Goal: Task Accomplishment & Management: Manage account settings

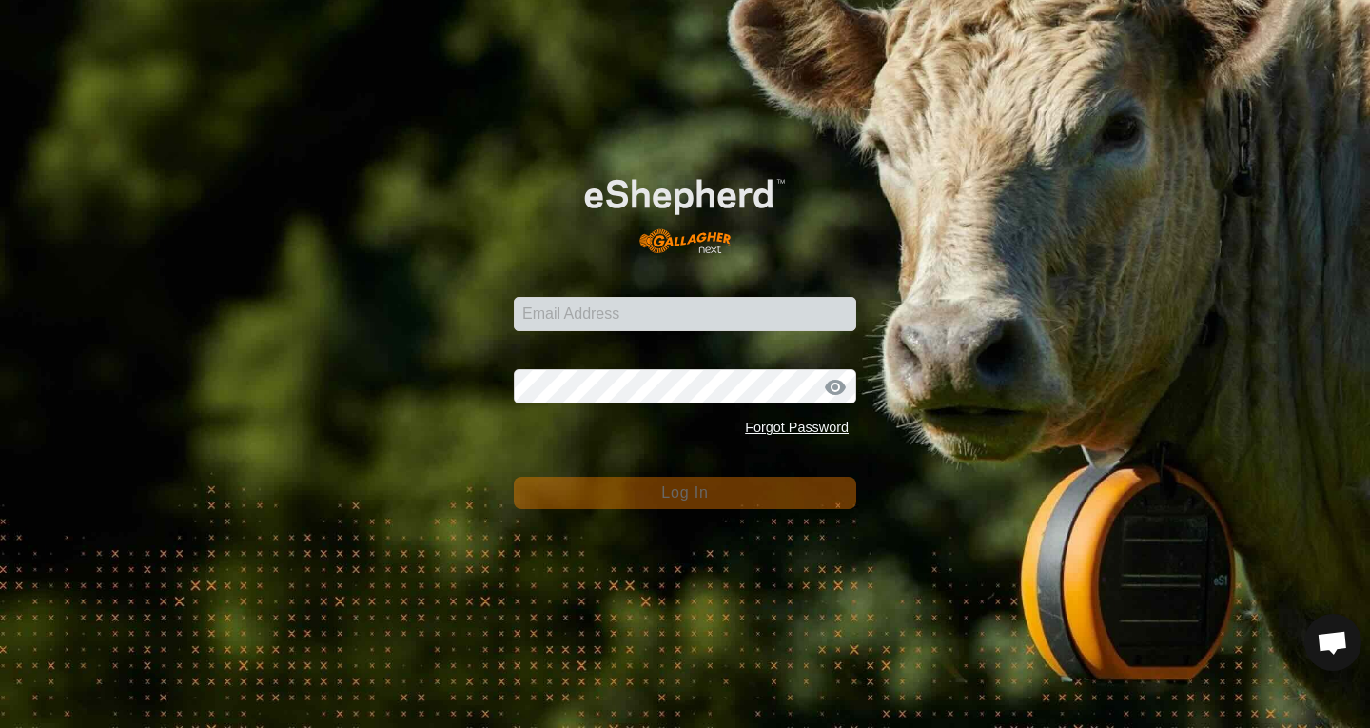
scroll to position [1155, 0]
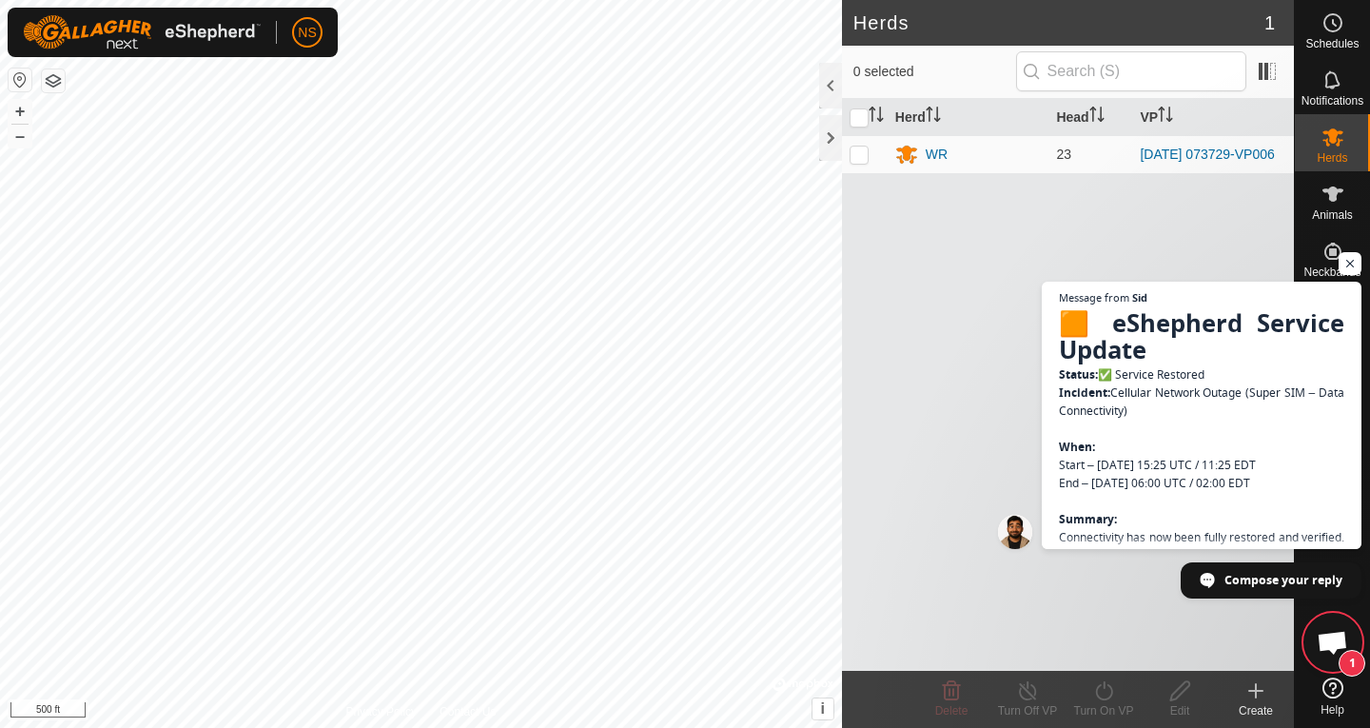
scroll to position [1683, 0]
click at [933, 162] on div "WR" at bounding box center [936, 155] width 22 height 20
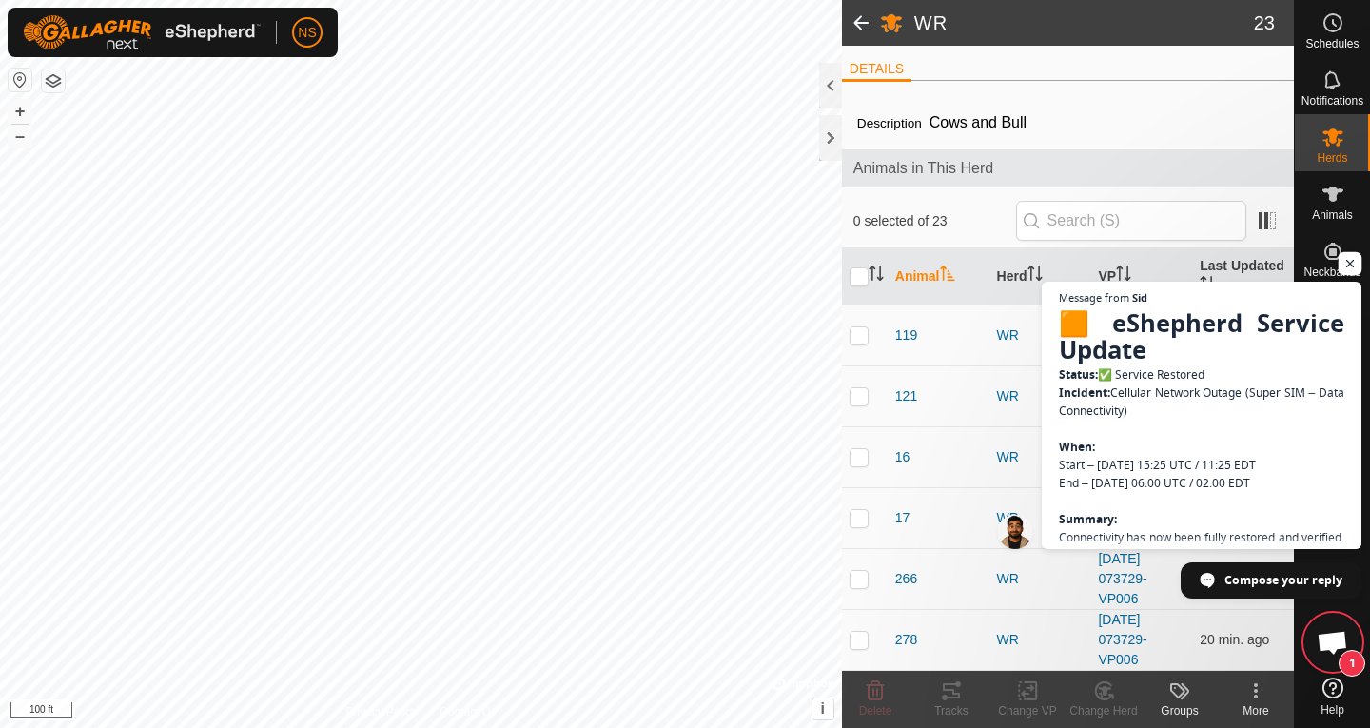
click at [1352, 269] on span "Open chat" at bounding box center [1350, 264] width 24 height 24
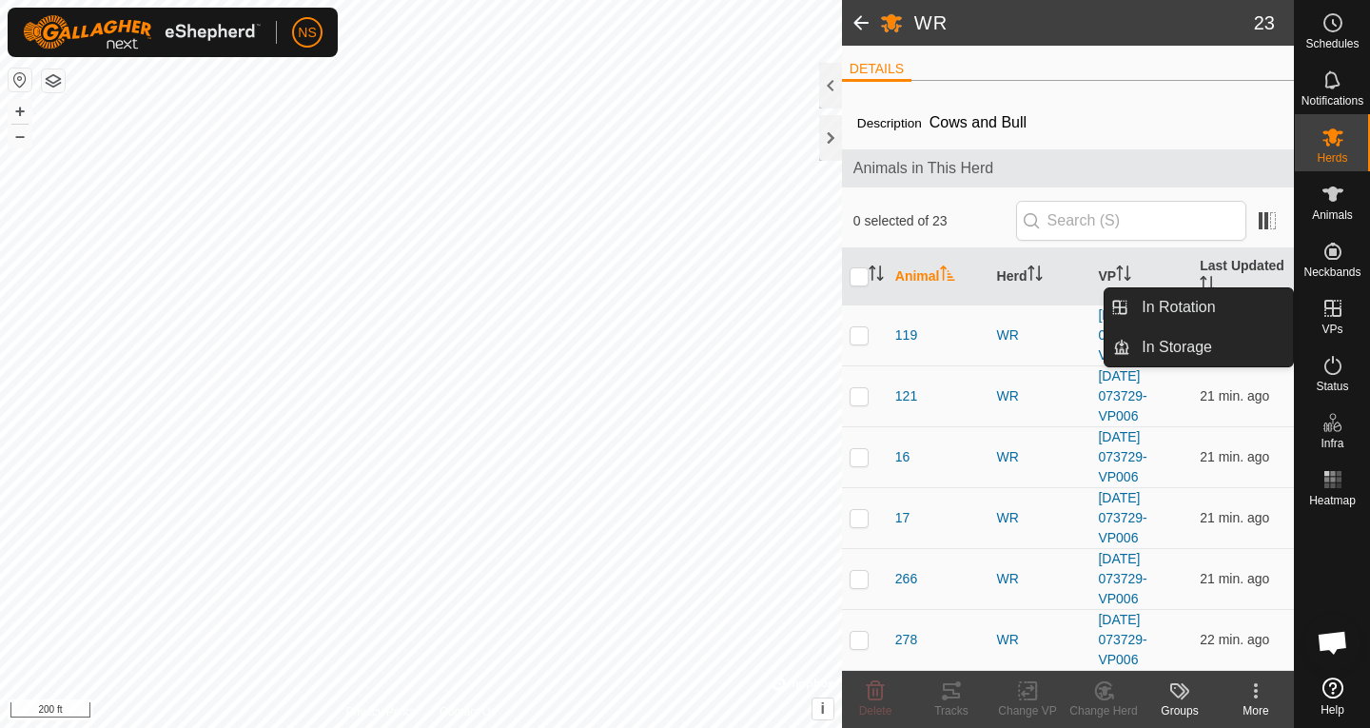
click at [1332, 312] on icon at bounding box center [1332, 308] width 17 height 17
click at [1264, 315] on link "In Rotation" at bounding box center [1211, 307] width 163 height 38
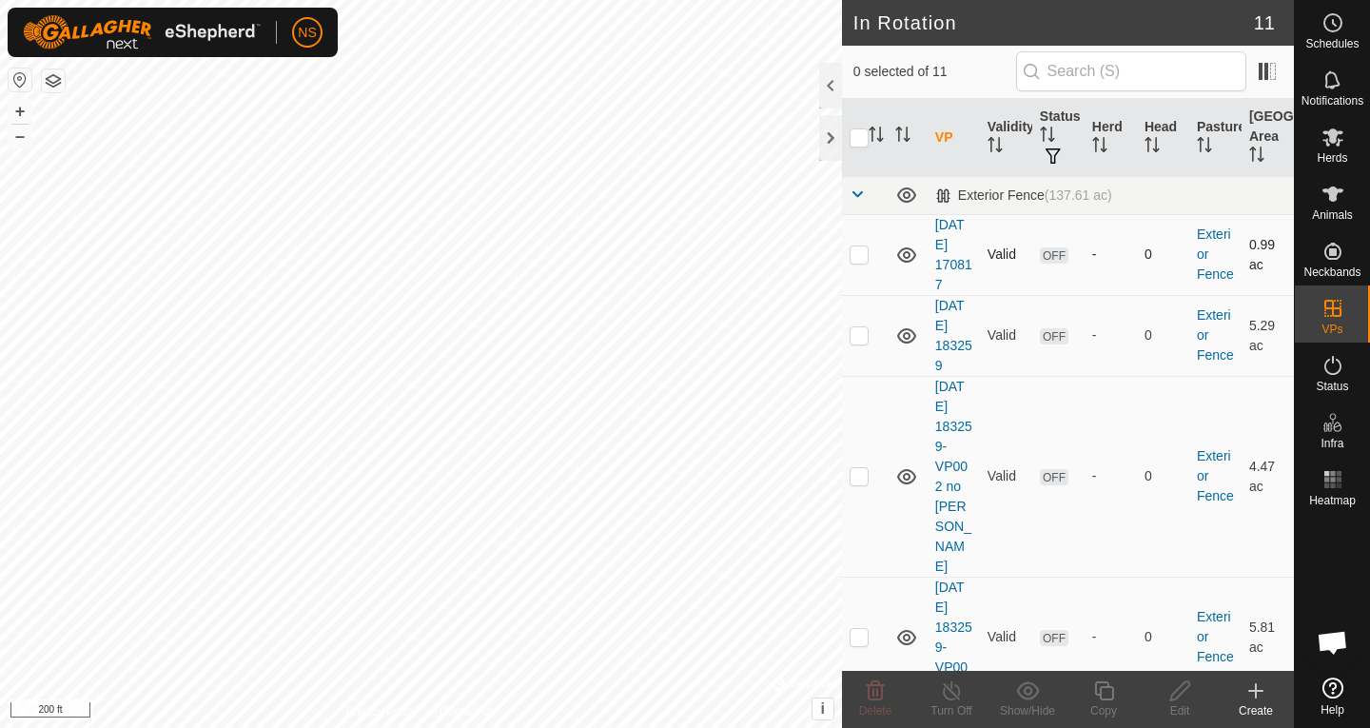
click at [906, 259] on icon at bounding box center [906, 254] width 23 height 23
click at [903, 335] on icon at bounding box center [906, 335] width 19 height 15
click at [905, 465] on icon at bounding box center [906, 476] width 23 height 23
click at [903, 626] on icon at bounding box center [906, 637] width 23 height 23
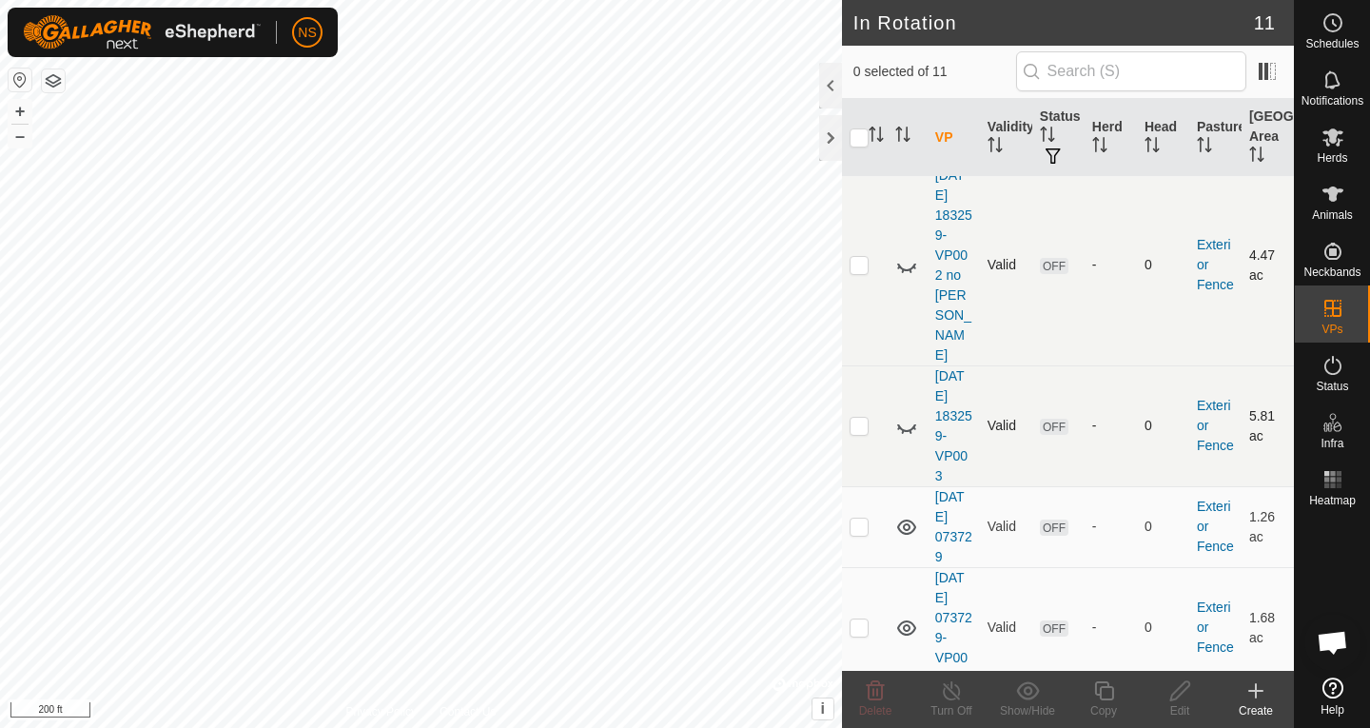
scroll to position [295, 0]
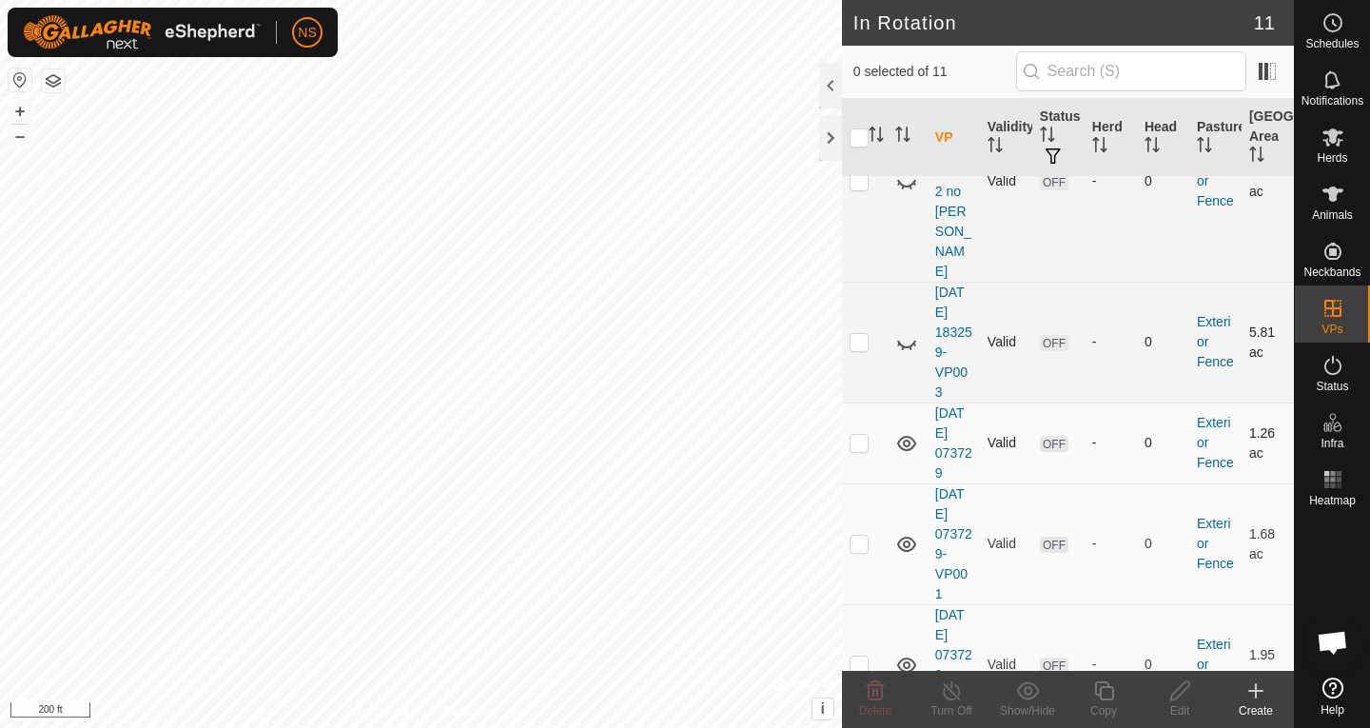
click at [899, 436] on icon at bounding box center [906, 443] width 19 height 15
click at [902, 536] on icon at bounding box center [906, 543] width 19 height 15
click at [905, 653] on icon at bounding box center [906, 664] width 23 height 23
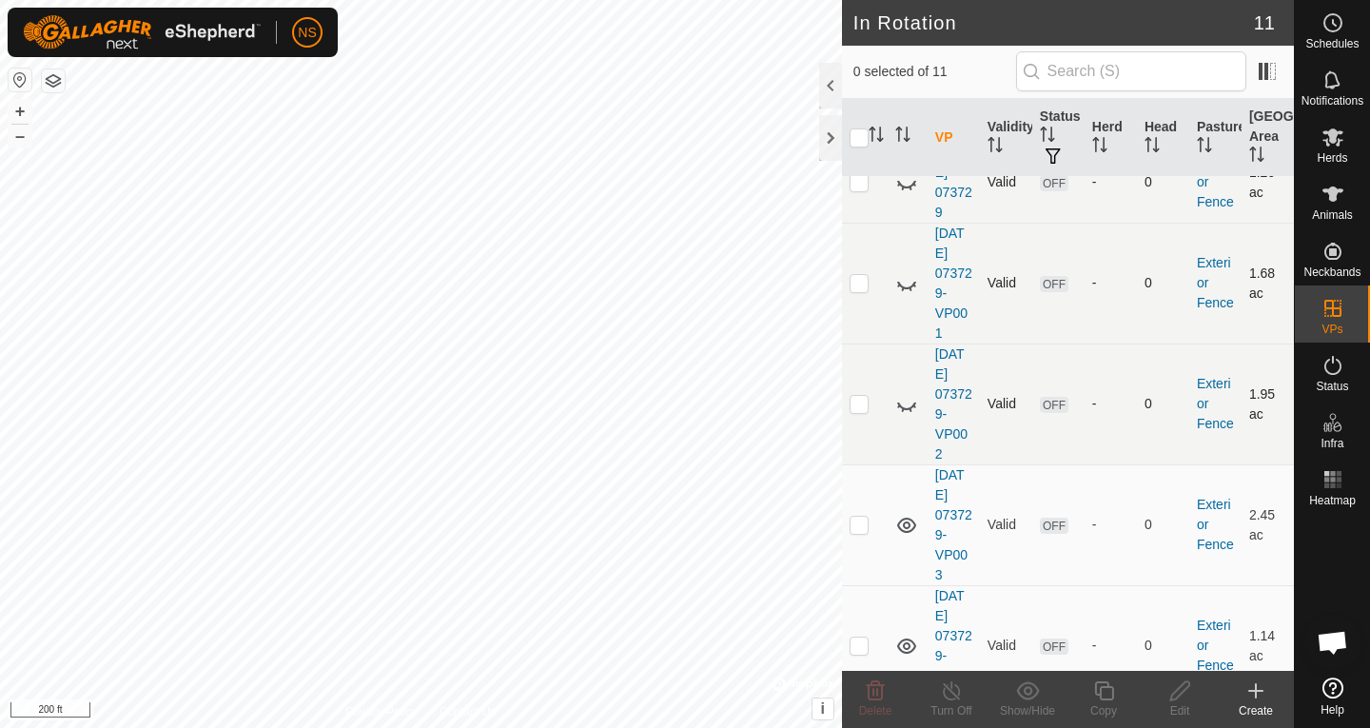
scroll to position [557, 0]
click at [905, 512] on icon at bounding box center [906, 523] width 23 height 23
click at [905, 632] on icon at bounding box center [906, 643] width 23 height 23
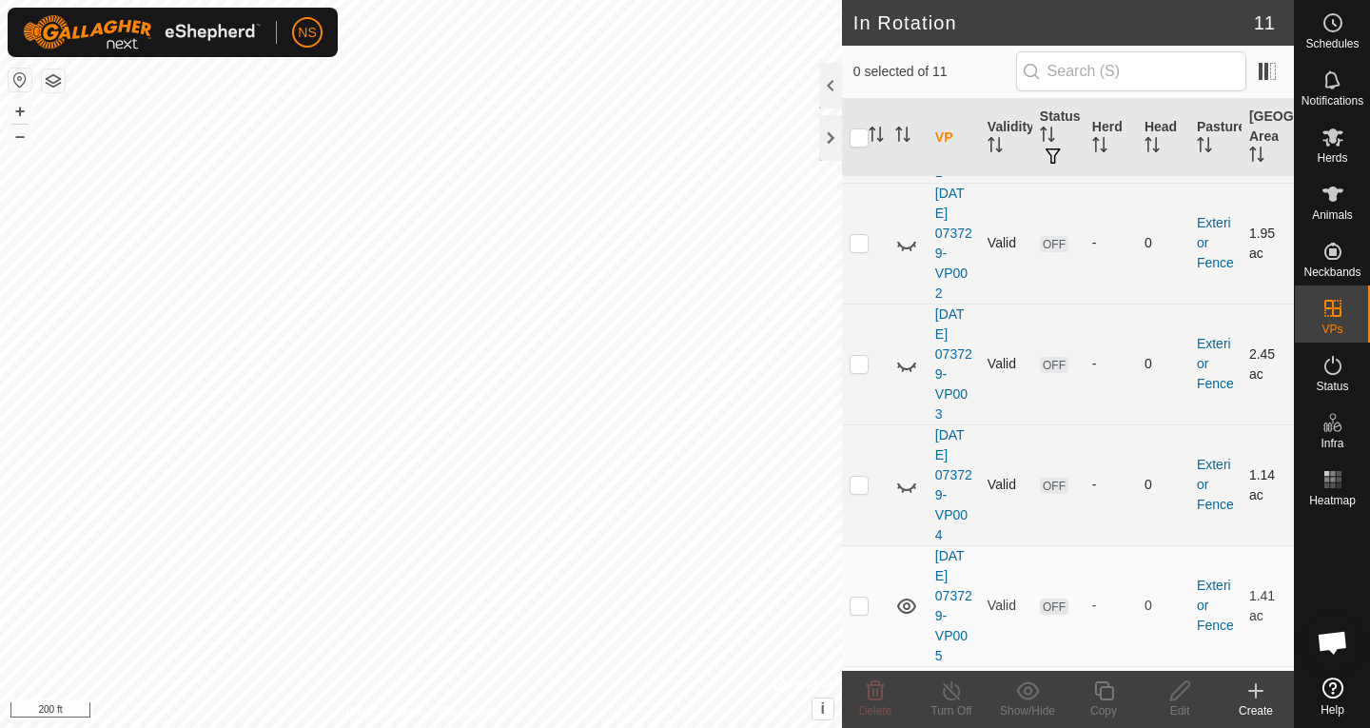
scroll to position [718, 0]
click at [903, 596] on icon at bounding box center [906, 603] width 19 height 15
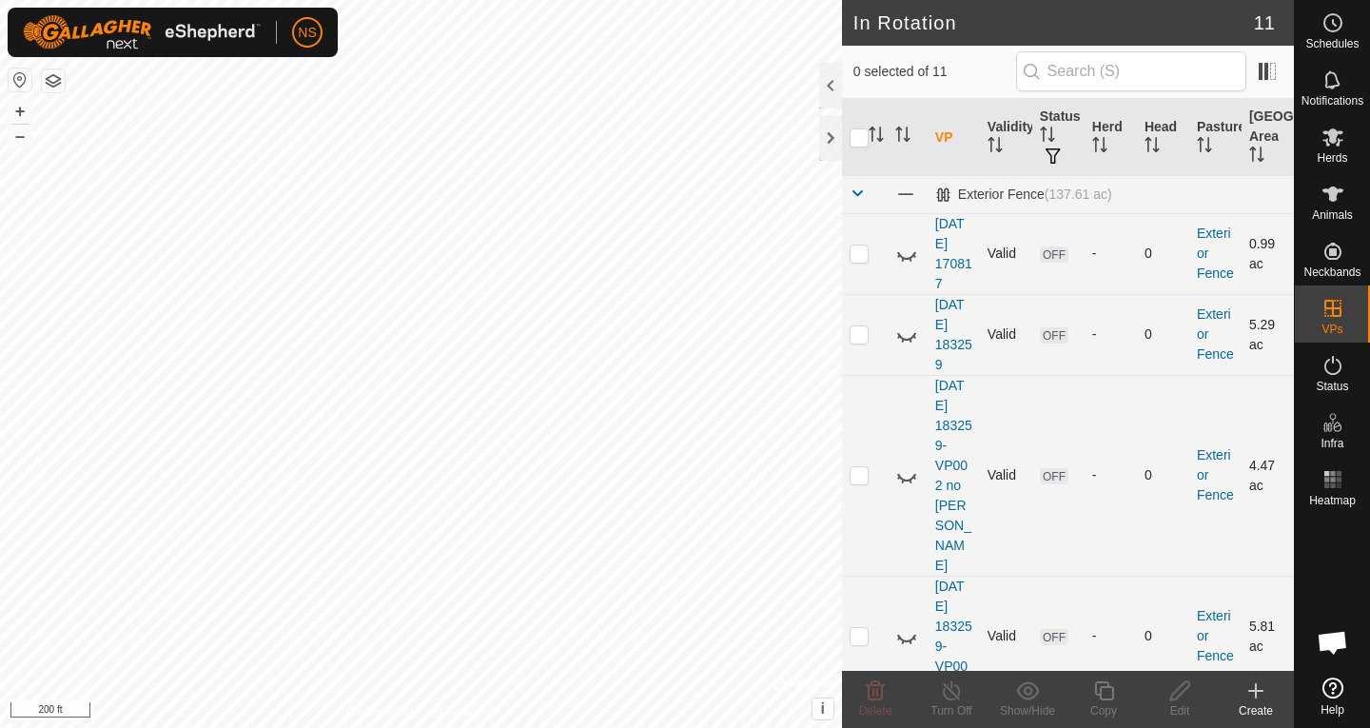
scroll to position [0, 0]
click at [904, 260] on icon at bounding box center [906, 257] width 19 height 8
click at [904, 260] on icon at bounding box center [906, 254] width 23 height 23
click at [904, 260] on icon at bounding box center [906, 257] width 19 height 8
click at [904, 260] on icon at bounding box center [906, 254] width 23 height 23
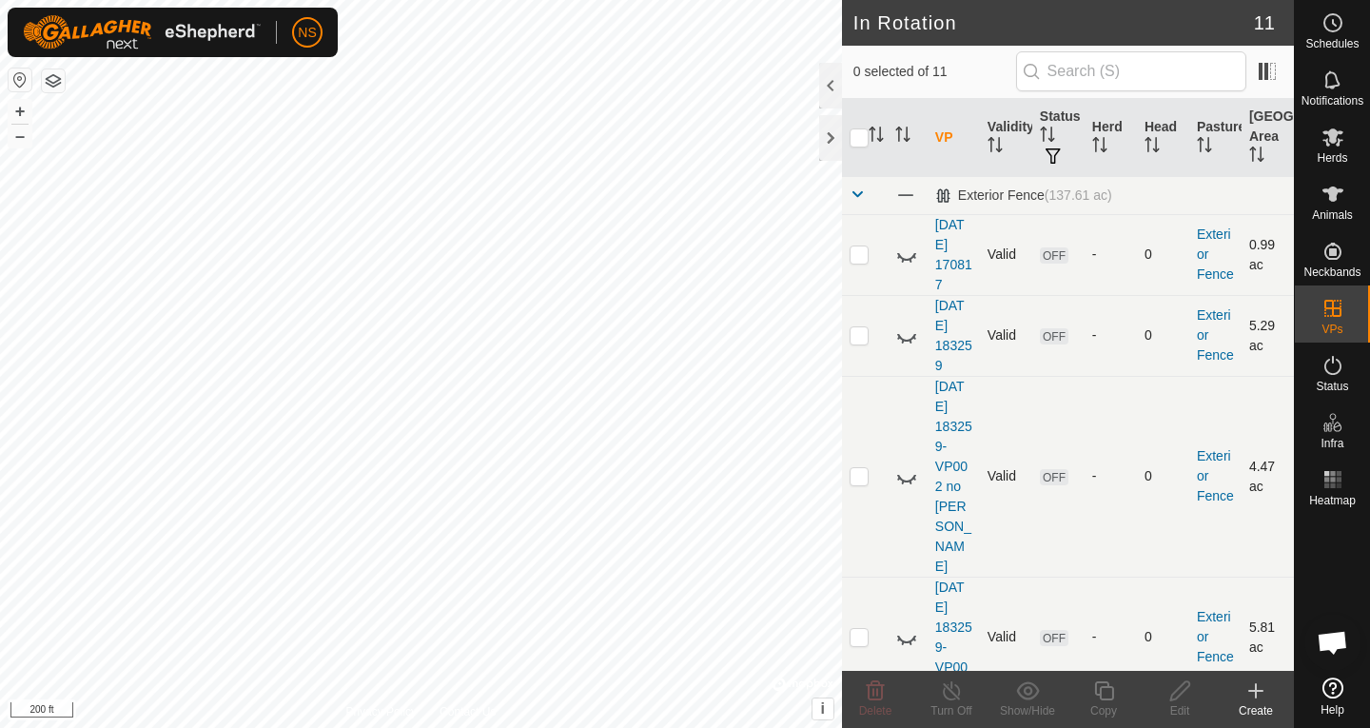
click at [861, 261] on p-checkbox at bounding box center [858, 253] width 19 height 15
click at [872, 688] on icon at bounding box center [875, 690] width 18 height 19
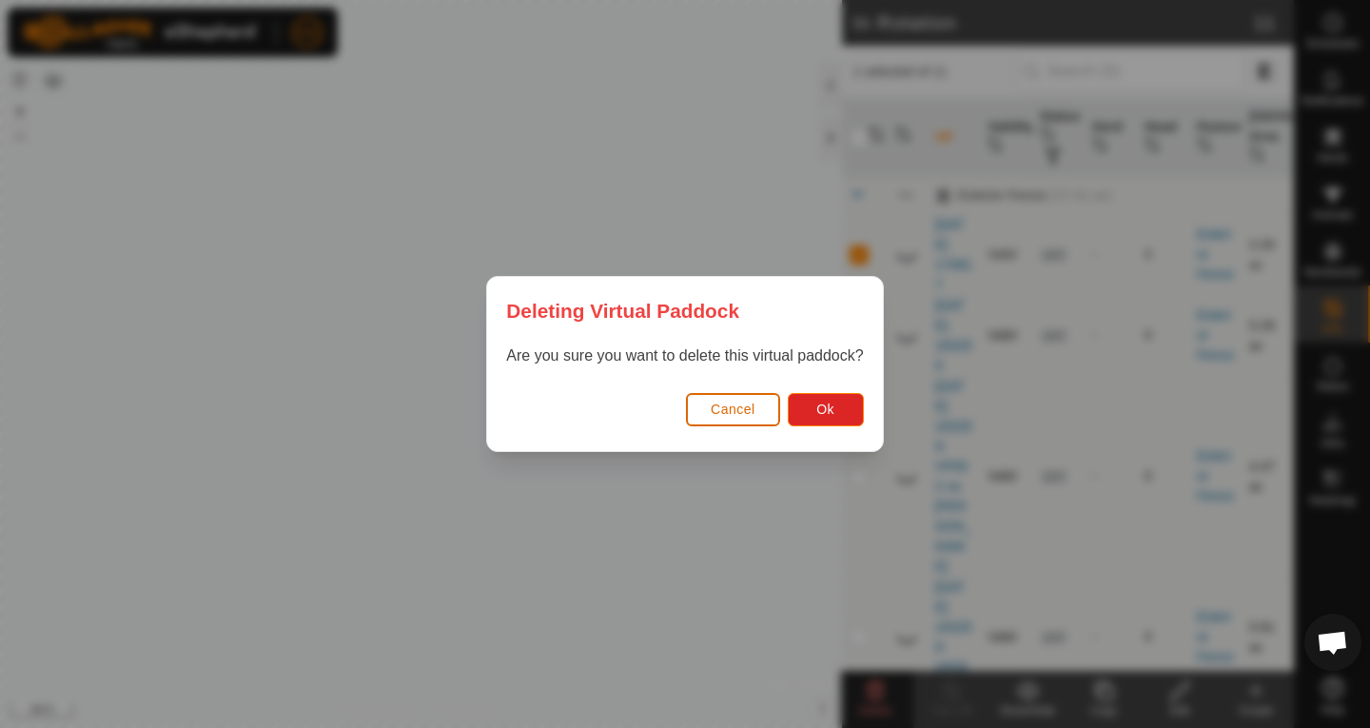
click at [746, 416] on span "Cancel" at bounding box center [732, 408] width 45 height 15
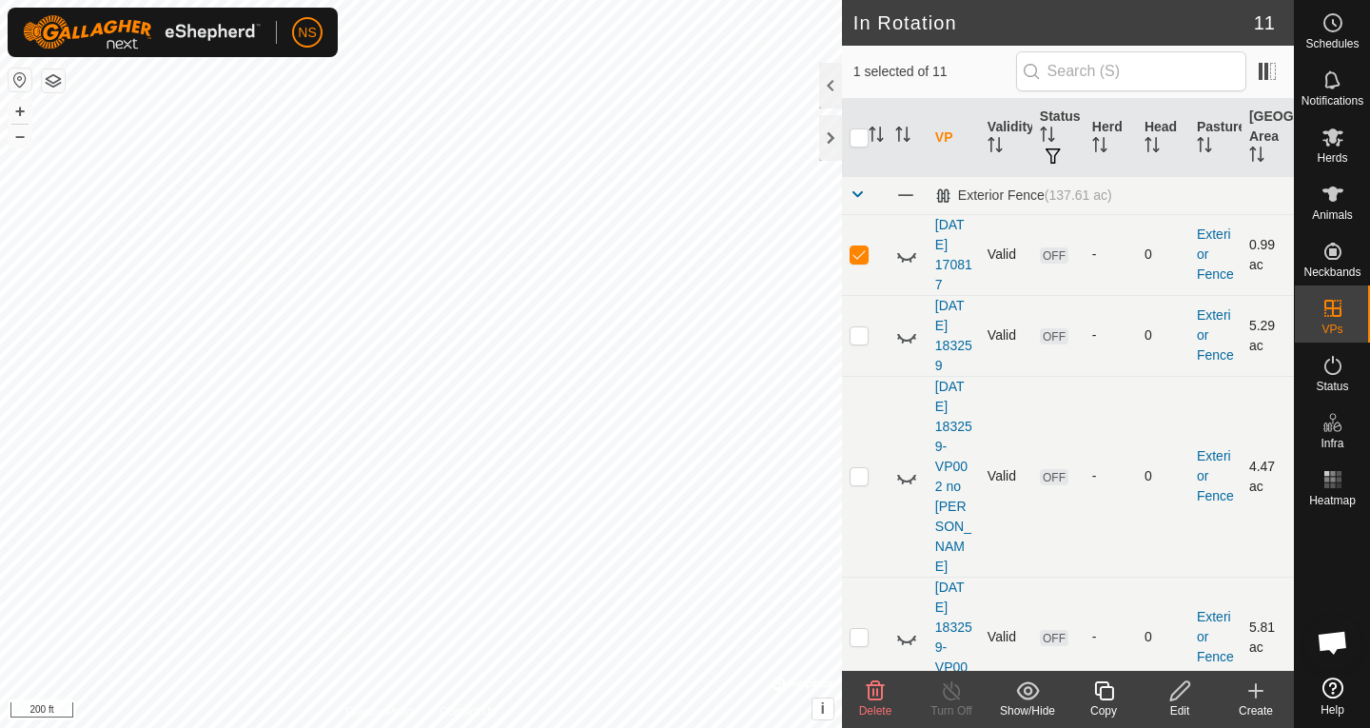
click at [865, 253] on p-checkbox at bounding box center [858, 253] width 19 height 15
checkbox input "false"
click at [897, 337] on icon at bounding box center [906, 335] width 23 height 23
click at [902, 465] on icon at bounding box center [906, 476] width 23 height 23
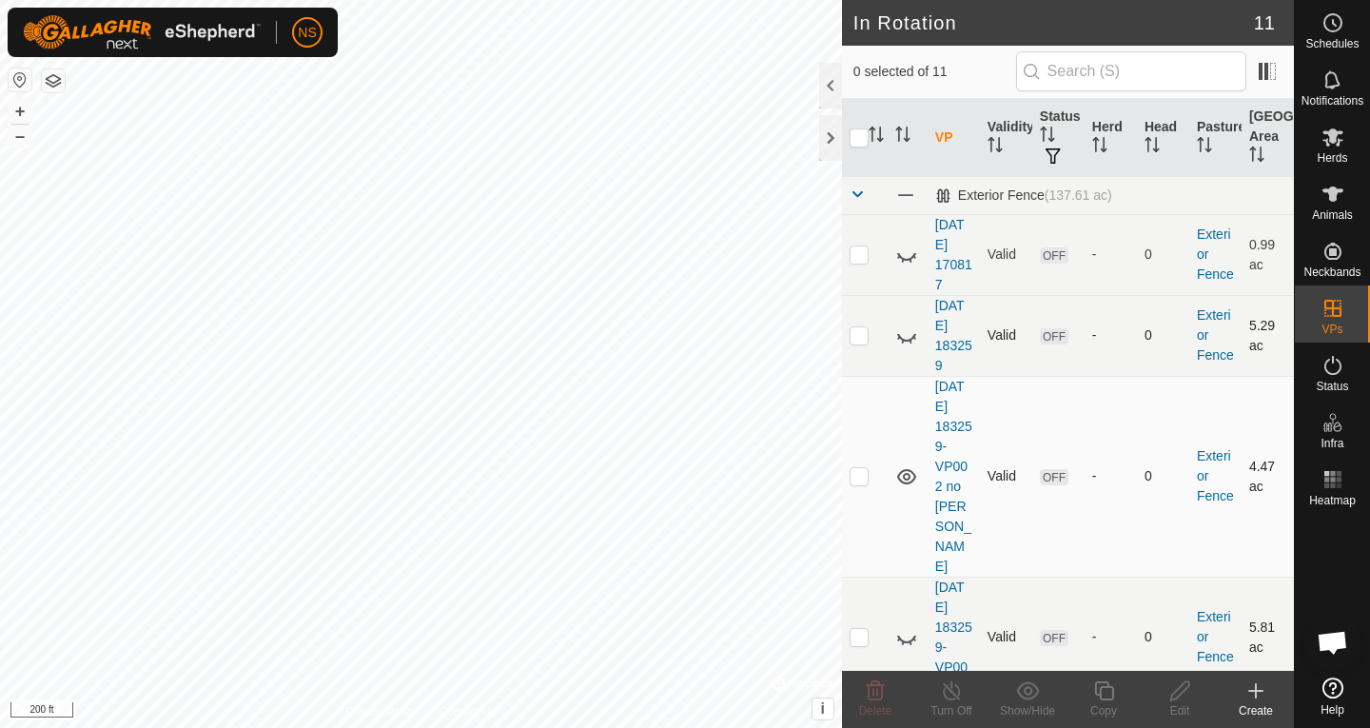
click at [902, 465] on icon at bounding box center [906, 476] width 23 height 23
click at [902, 328] on icon at bounding box center [906, 335] width 23 height 23
click at [903, 626] on icon at bounding box center [906, 637] width 23 height 23
click at [866, 629] on p-checkbox at bounding box center [858, 636] width 19 height 15
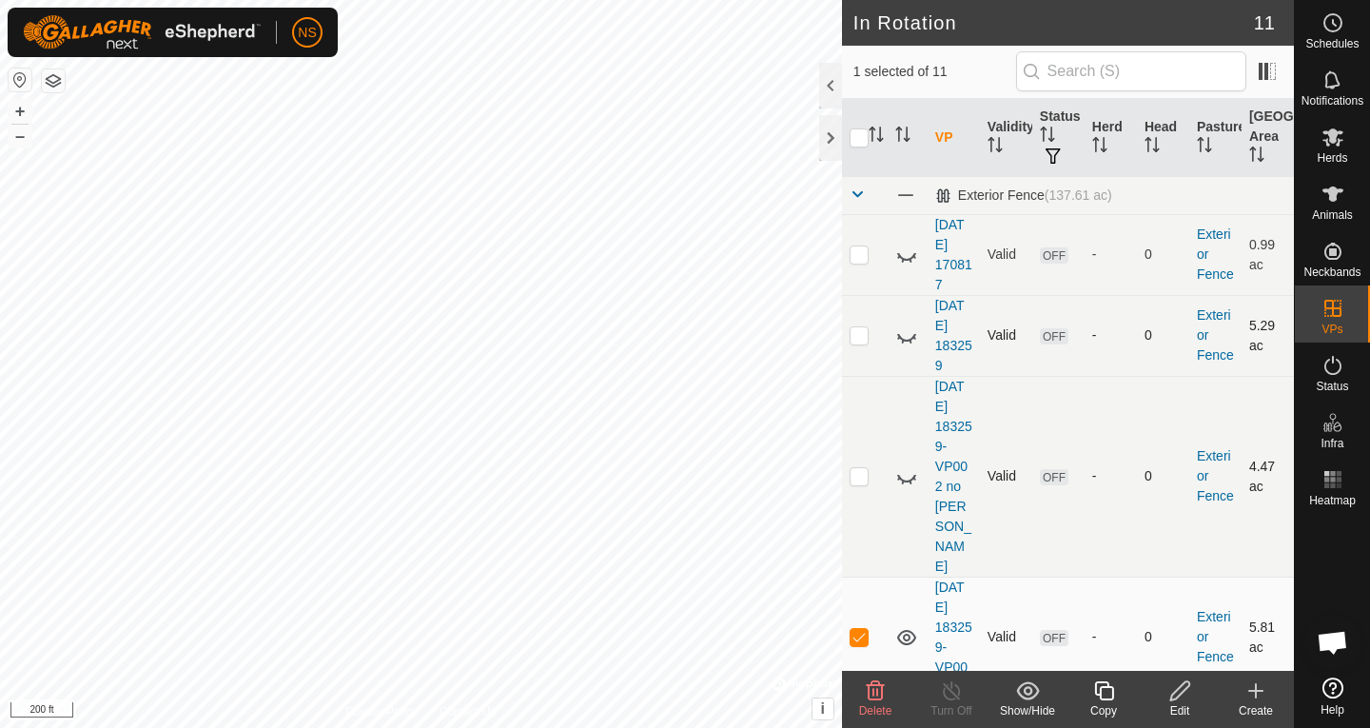
click at [865, 629] on p-checkbox at bounding box center [858, 636] width 19 height 15
checkbox input "false"
click at [905, 626] on icon at bounding box center [906, 637] width 23 height 23
